Goal: Task Accomplishment & Management: Manage account settings

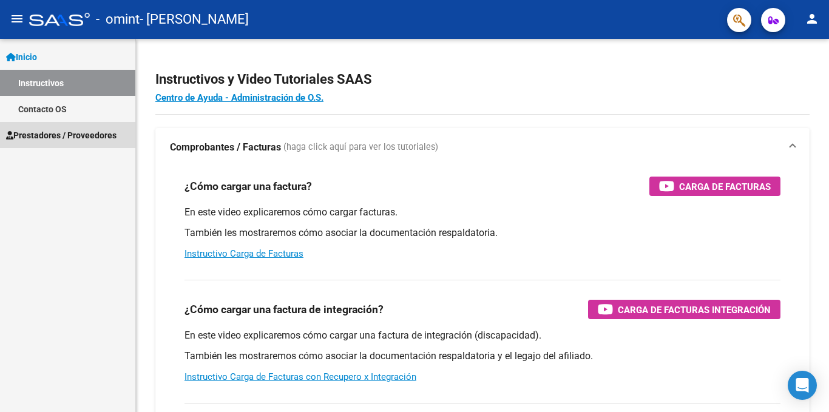
click at [26, 137] on span "Prestadores / Proveedores" at bounding box center [61, 135] width 110 height 13
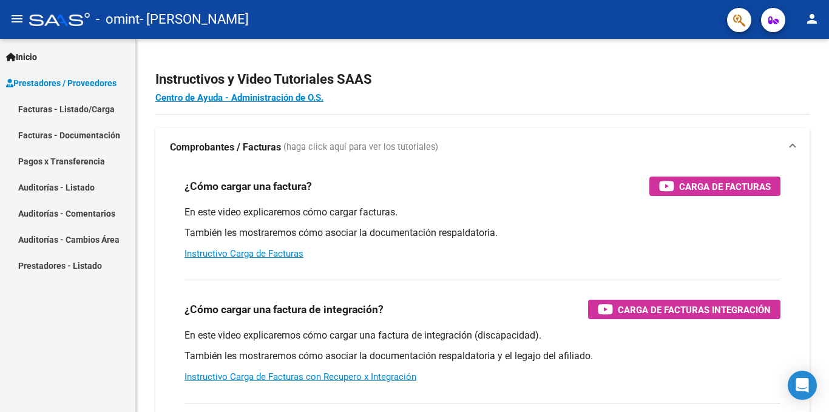
click at [32, 109] on link "Facturas - Listado/Carga" at bounding box center [67, 109] width 135 height 26
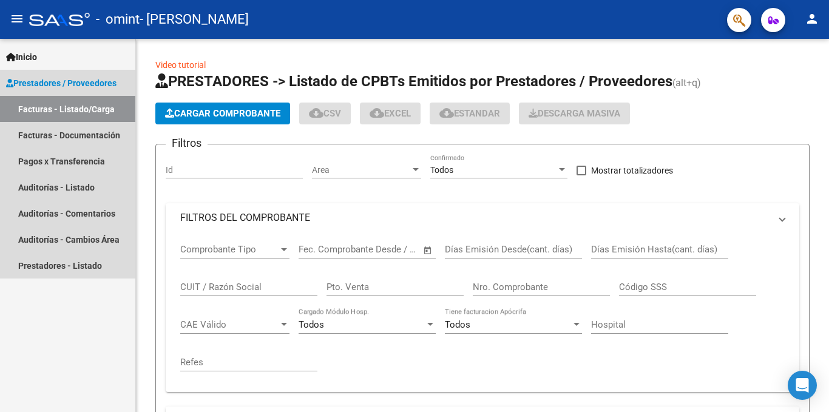
click at [42, 107] on link "Facturas - Listado/Carga" at bounding box center [67, 109] width 135 height 26
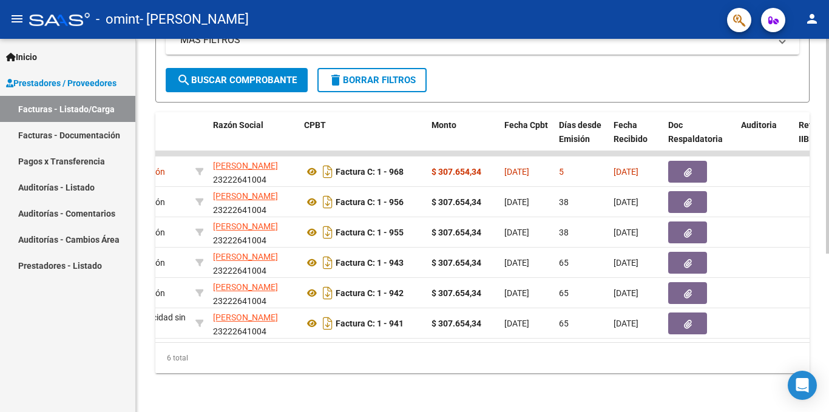
scroll to position [0, 299]
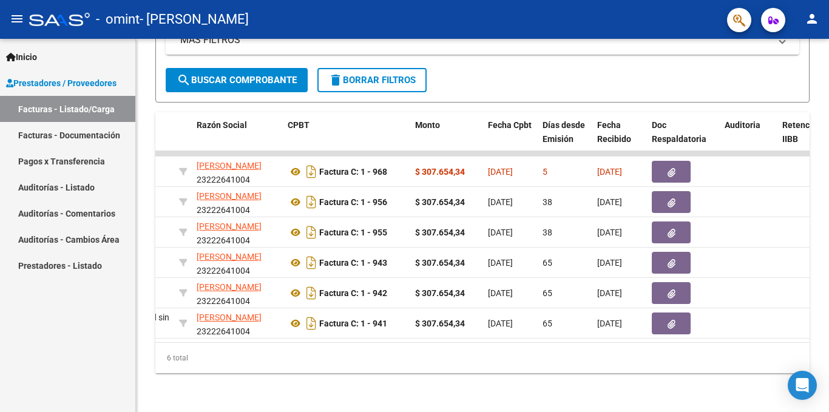
click at [811, 23] on mat-icon "person" at bounding box center [812, 19] width 15 height 15
click at [792, 78] on button "exit_to_app Salir" at bounding box center [787, 80] width 74 height 29
